Goal: Task Accomplishment & Management: Manage account settings

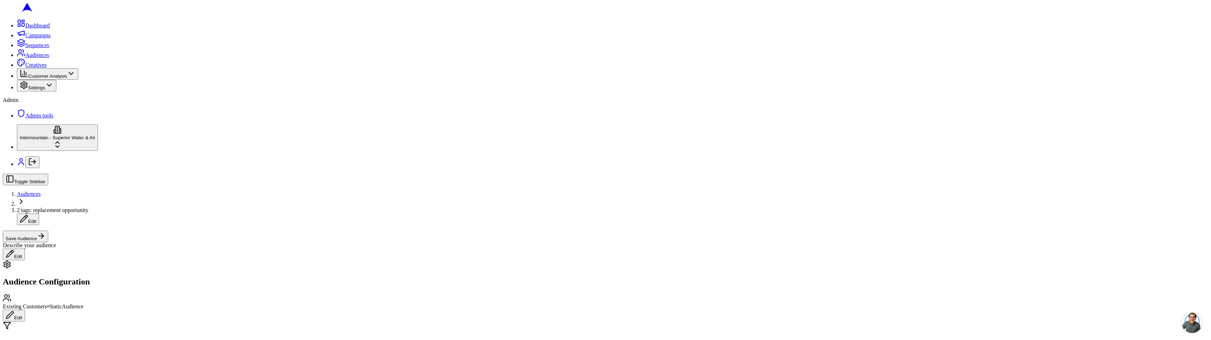
scroll to position [134, 0]
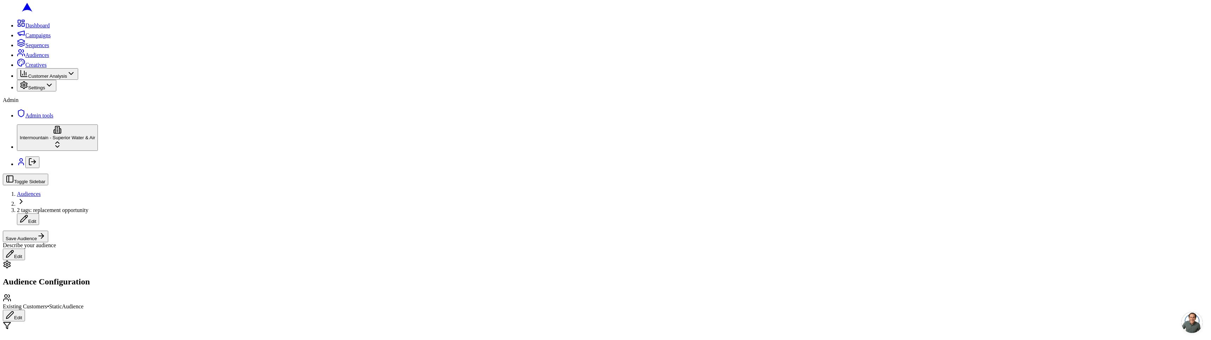
type input "sch"
click at [111, 302] on div "Scheduled" at bounding box center [75, 297] width 71 height 10
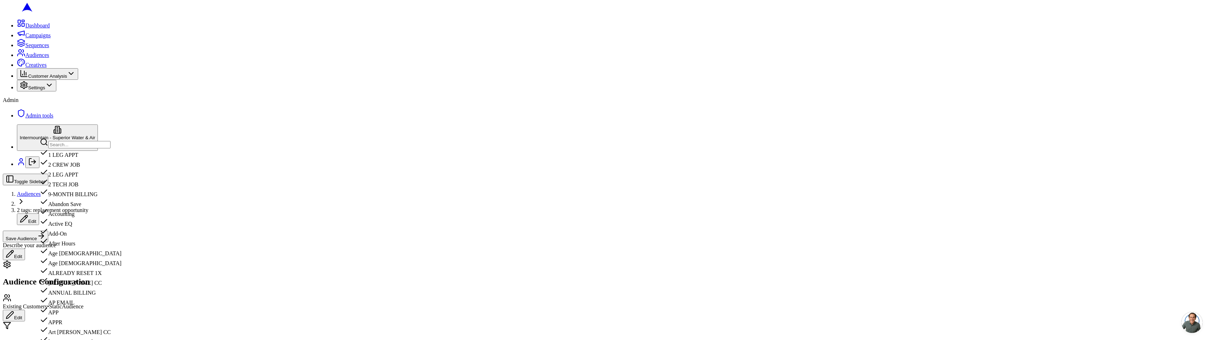
click at [111, 146] on input "text" at bounding box center [79, 144] width 62 height 7
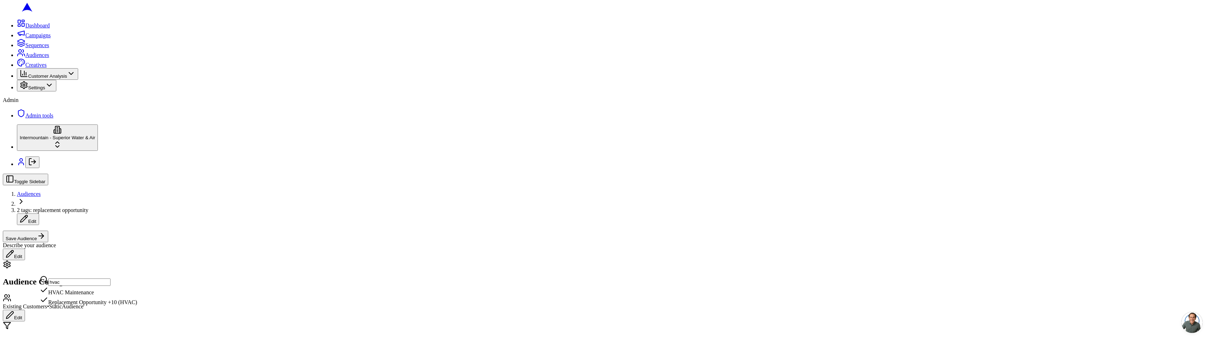
type input "hvac"
click at [91, 305] on div "Replacement Opportunity +10 (HVAC)" at bounding box center [89, 301] width 98 height 10
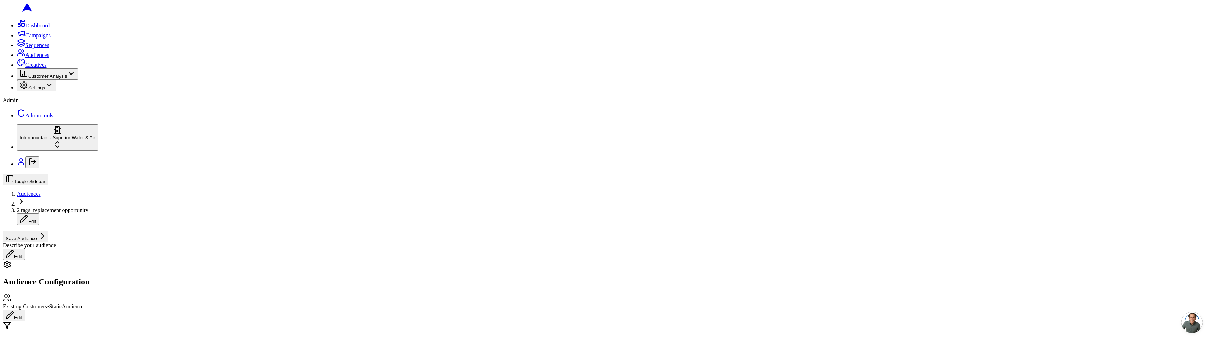
click at [25, 310] on button "Edit" at bounding box center [14, 316] width 22 height 12
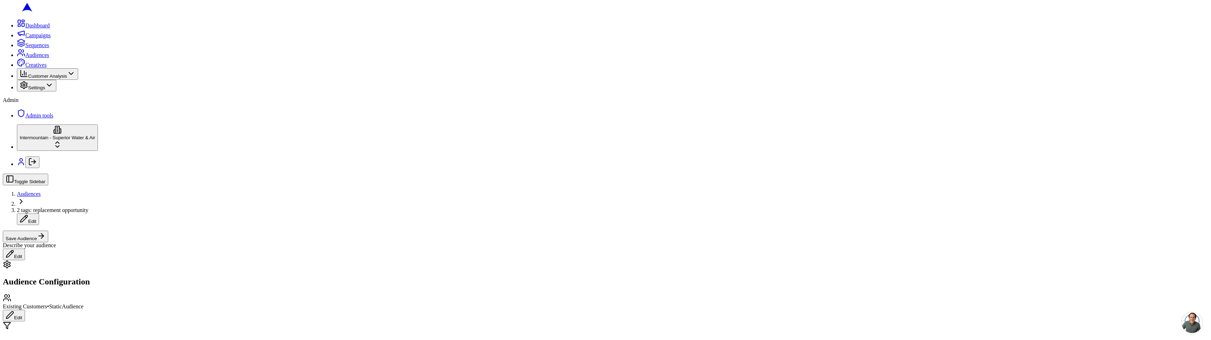
type button "on"
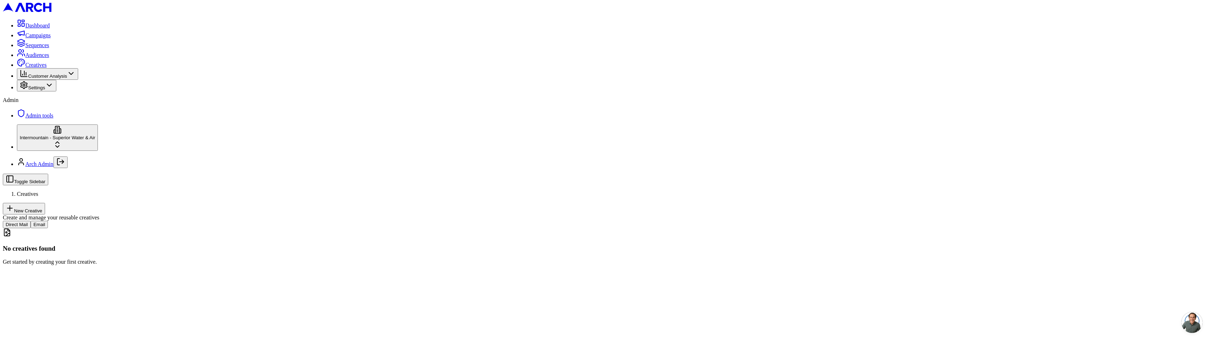
click at [46, 29] on link "Dashboard" at bounding box center [33, 26] width 33 height 6
